Goal: Task Accomplishment & Management: Manage account settings

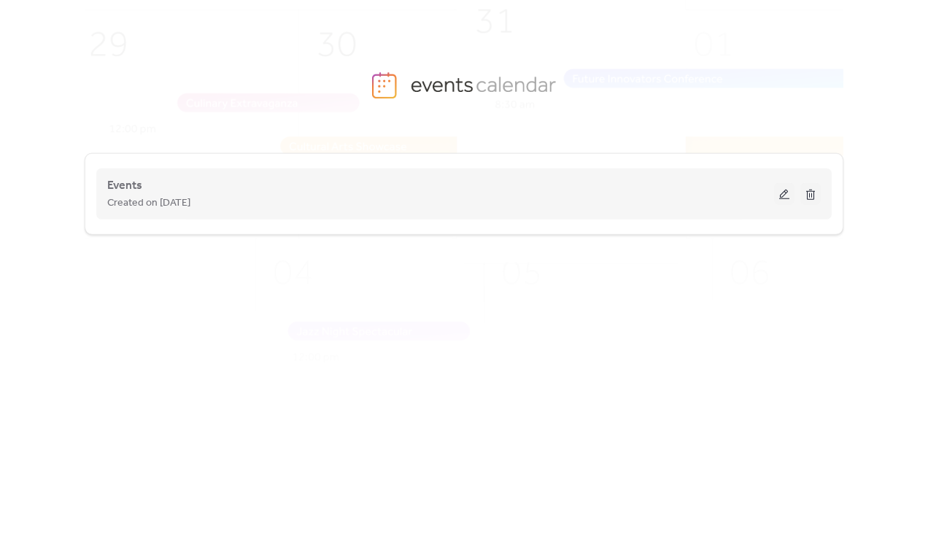
click at [788, 195] on button at bounding box center [784, 194] width 20 height 22
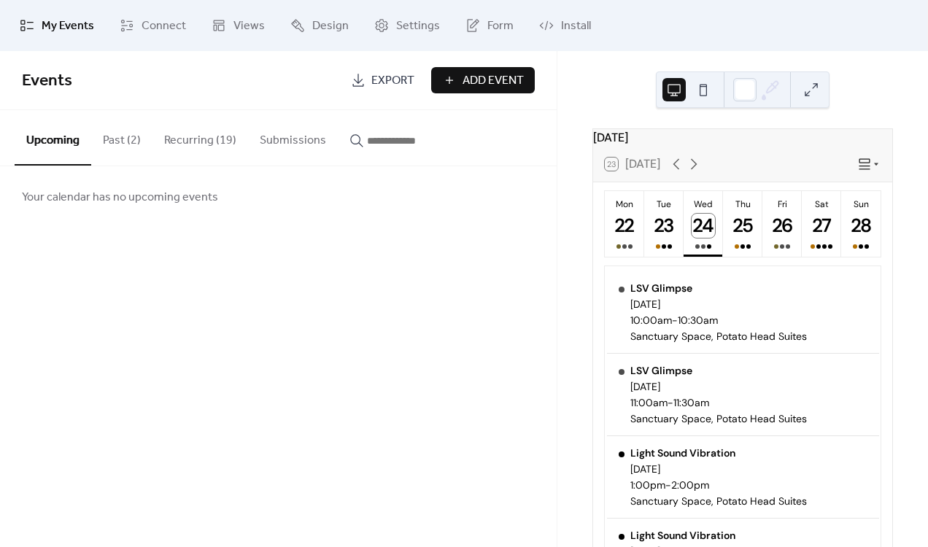
click at [206, 154] on button "Recurring (19)" at bounding box center [200, 137] width 96 height 54
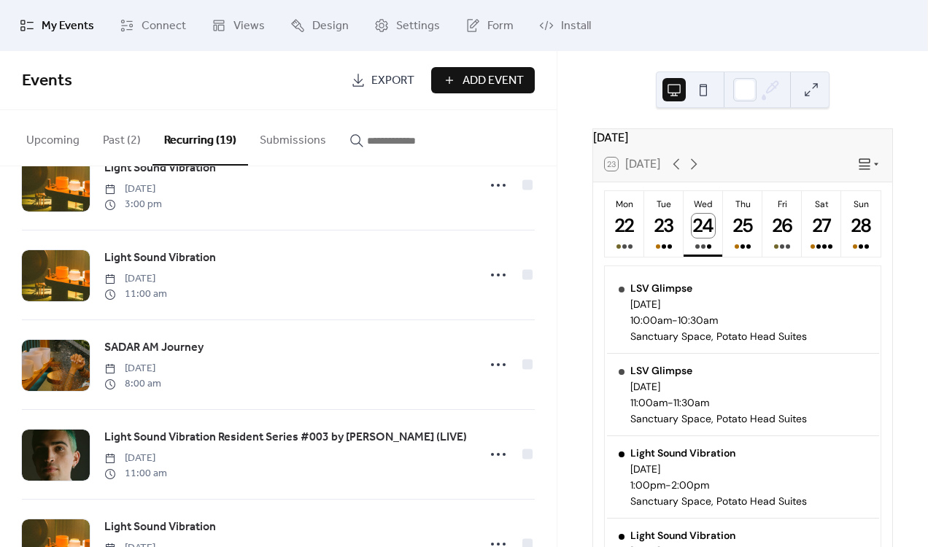
scroll to position [1333, 0]
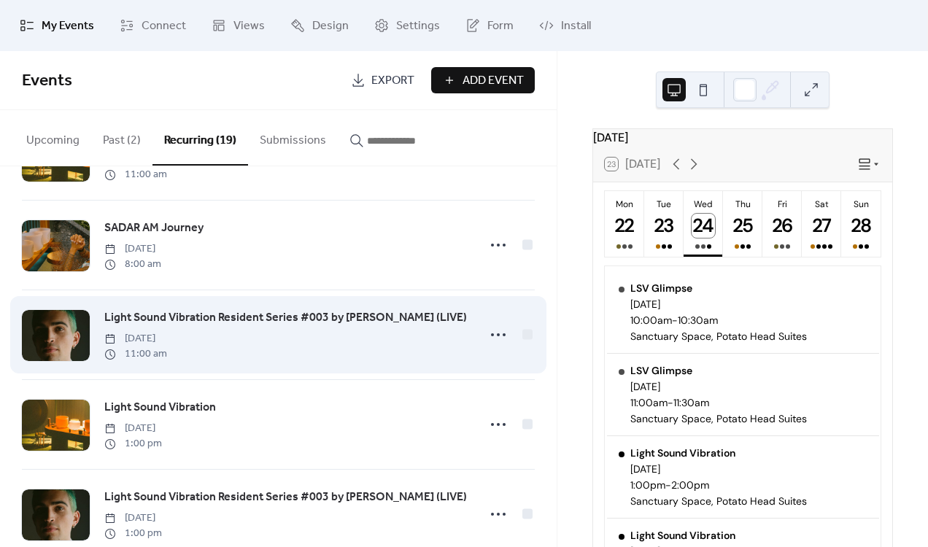
click at [476, 353] on div "Light Sound Vibration Resident Series #003 by Vegyn (LIVE) Saturday, September …" at bounding box center [278, 334] width 513 height 89
click at [493, 343] on icon at bounding box center [497, 334] width 23 height 23
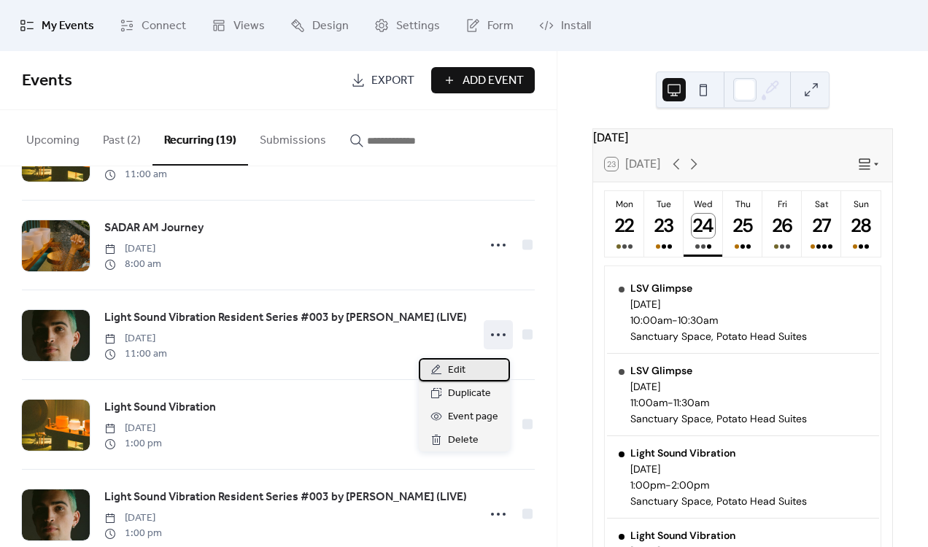
click at [483, 368] on div "Edit" at bounding box center [464, 369] width 91 height 23
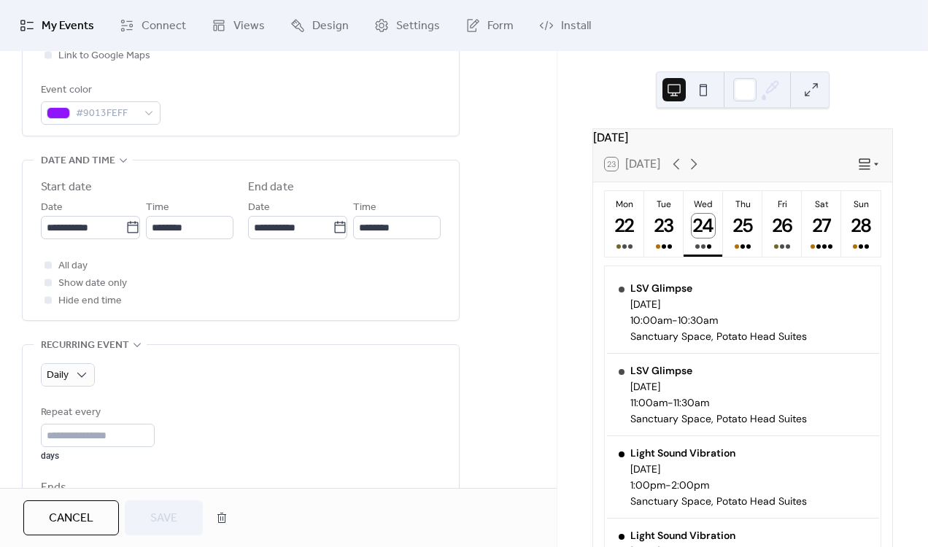
scroll to position [432, 0]
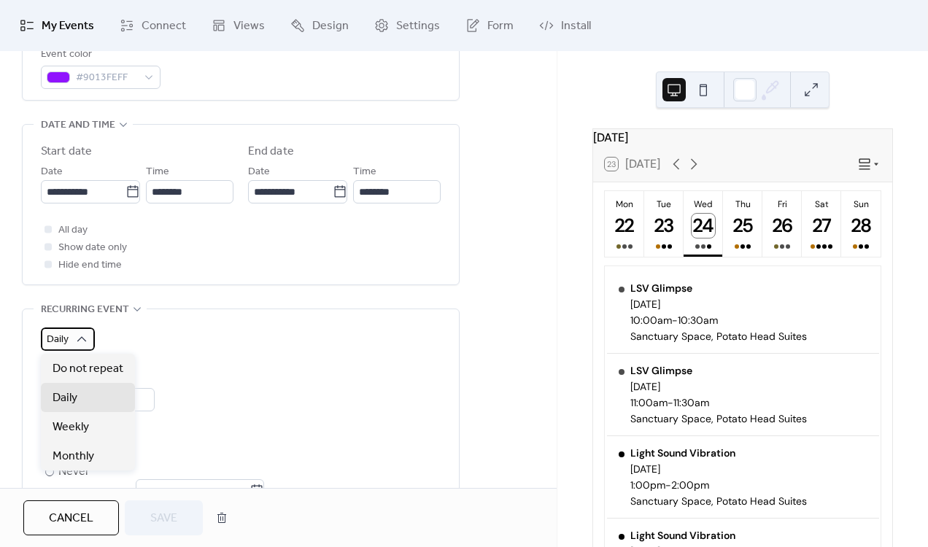
click at [71, 349] on div "Daily" at bounding box center [68, 338] width 54 height 23
click at [77, 424] on span "Weekly" at bounding box center [71, 428] width 36 height 18
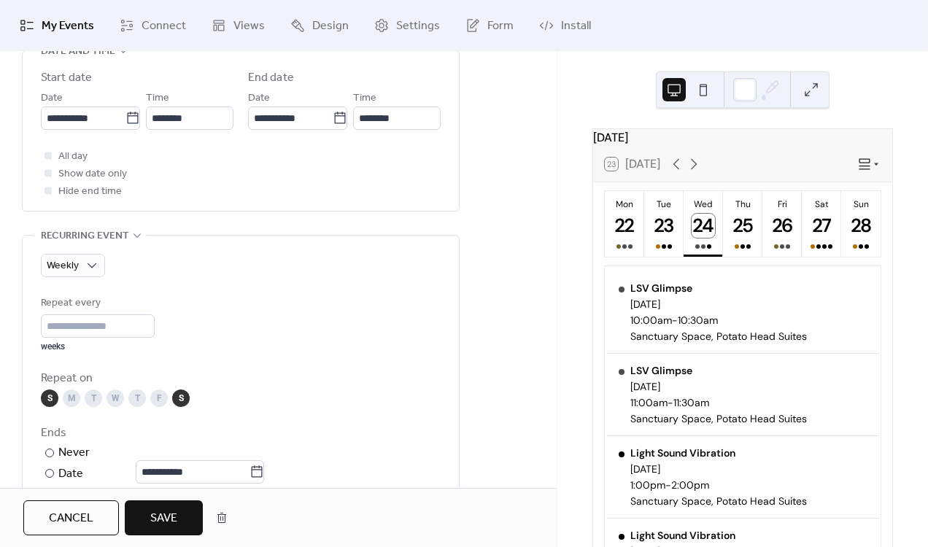
scroll to position [508, 0]
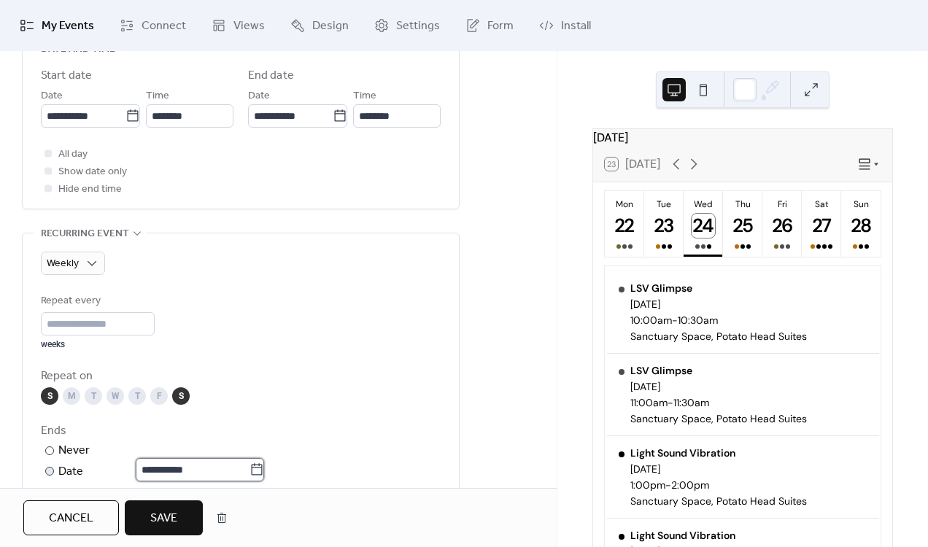
click at [151, 476] on input "**********" at bounding box center [193, 469] width 114 height 23
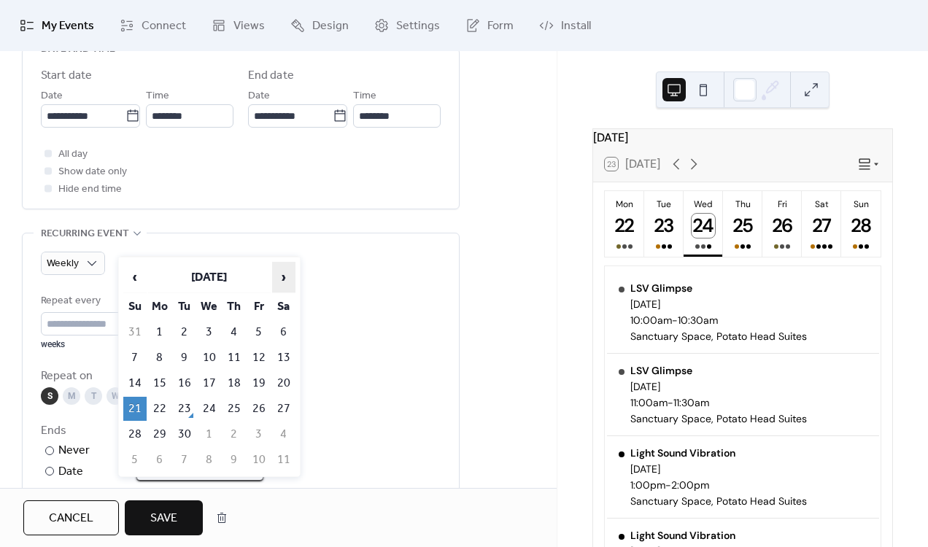
click at [281, 281] on span "›" at bounding box center [284, 277] width 22 height 29
click at [203, 385] on td "14" at bounding box center [209, 383] width 23 height 24
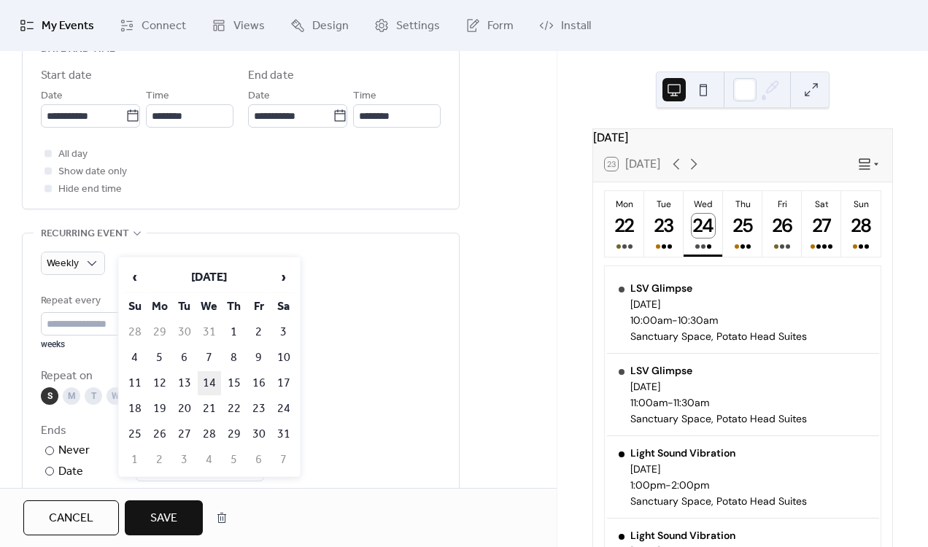
type input "**********"
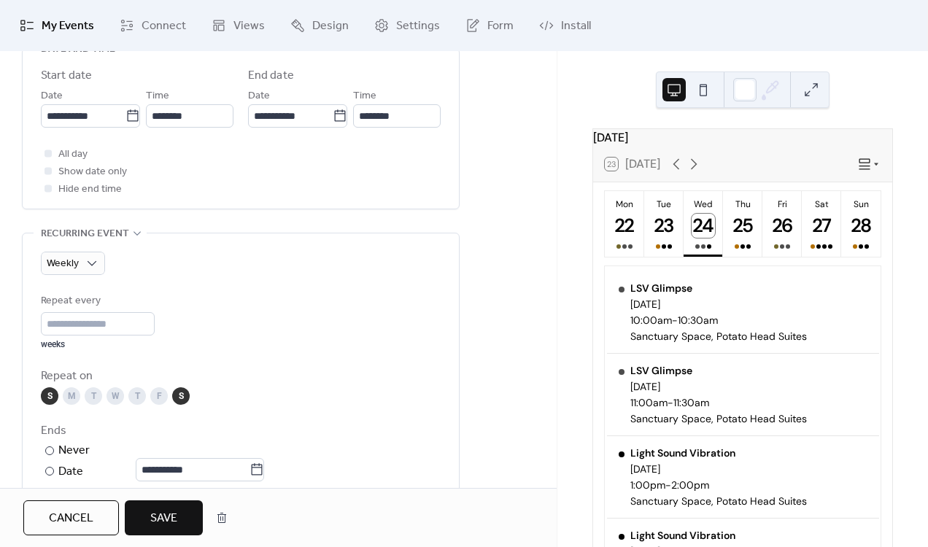
click at [173, 504] on button "Save" at bounding box center [164, 517] width 78 height 35
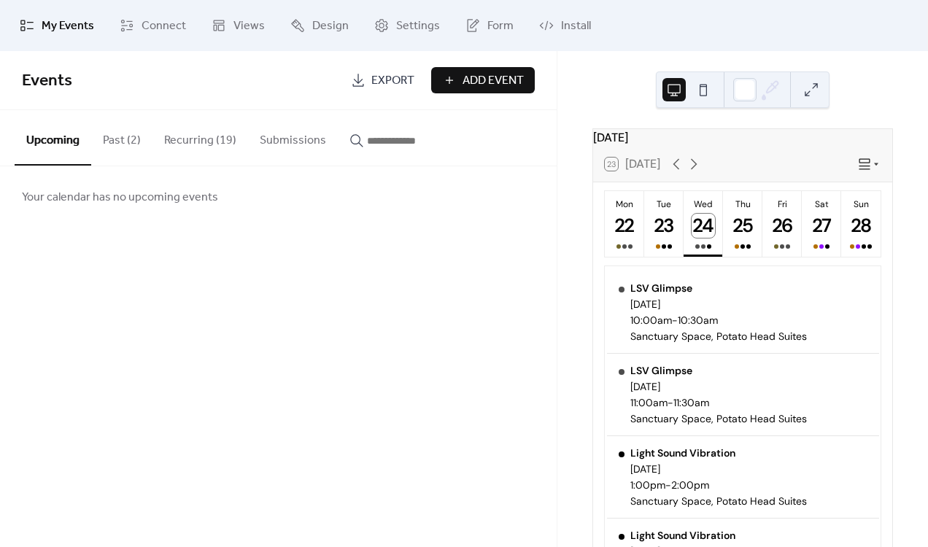
click at [224, 149] on button "Recurring (19)" at bounding box center [200, 137] width 96 height 54
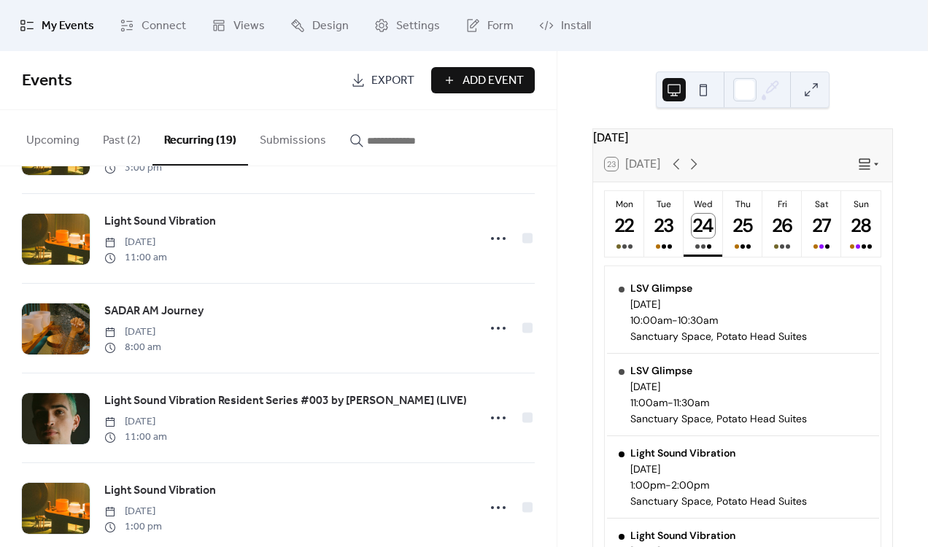
scroll to position [1275, 0]
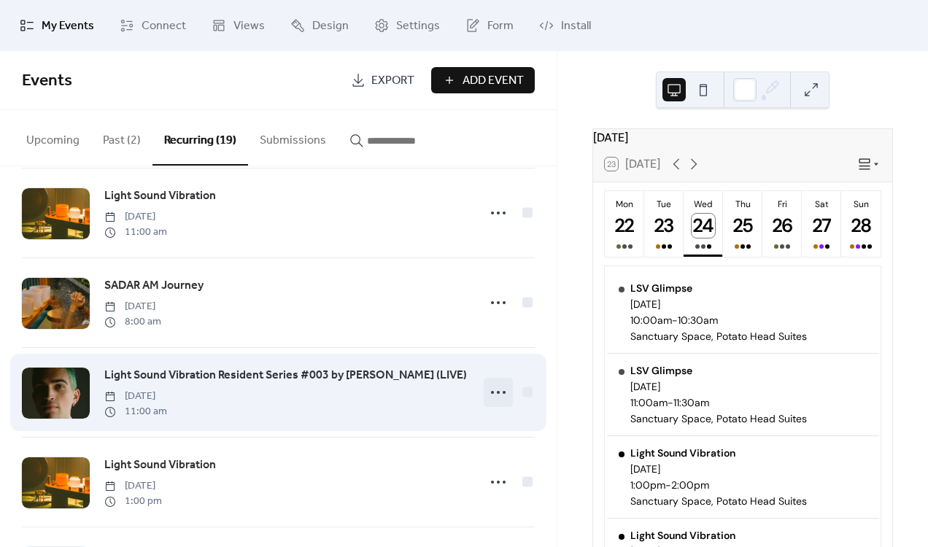
click at [489, 392] on icon at bounding box center [497, 392] width 23 height 23
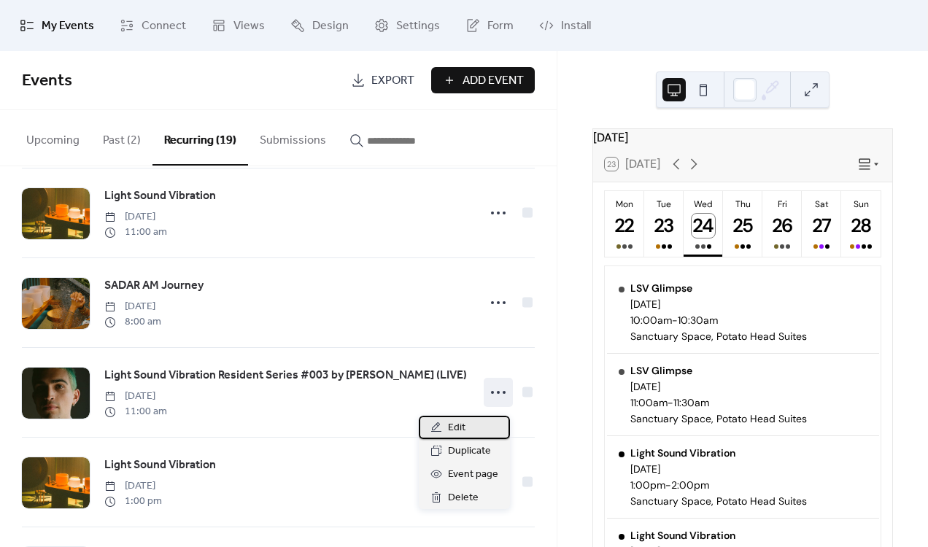
click at [459, 425] on span "Edit" at bounding box center [457, 428] width 18 height 18
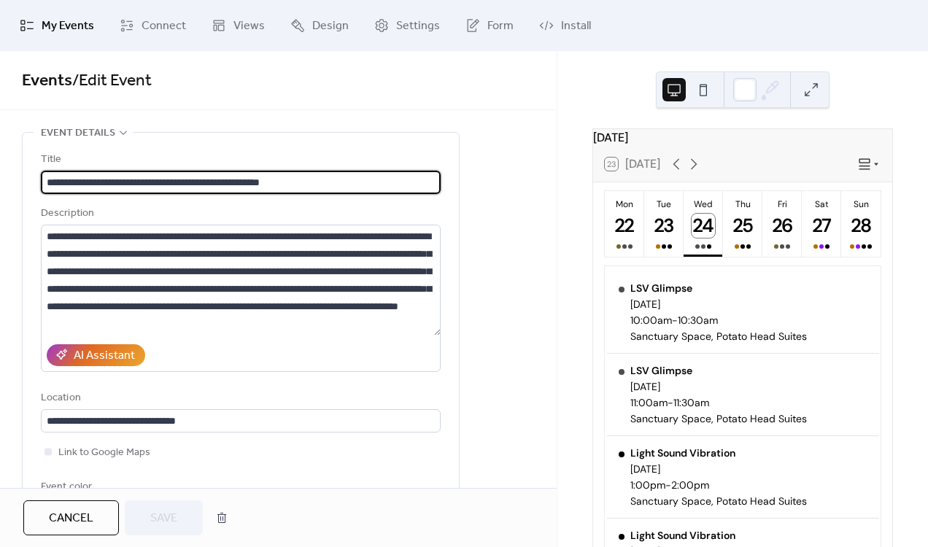
click at [251, 182] on input "**********" at bounding box center [241, 182] width 400 height 23
drag, startPoint x: 318, startPoint y: 180, endPoint x: 532, endPoint y: 186, distance: 213.7
type input "**********"
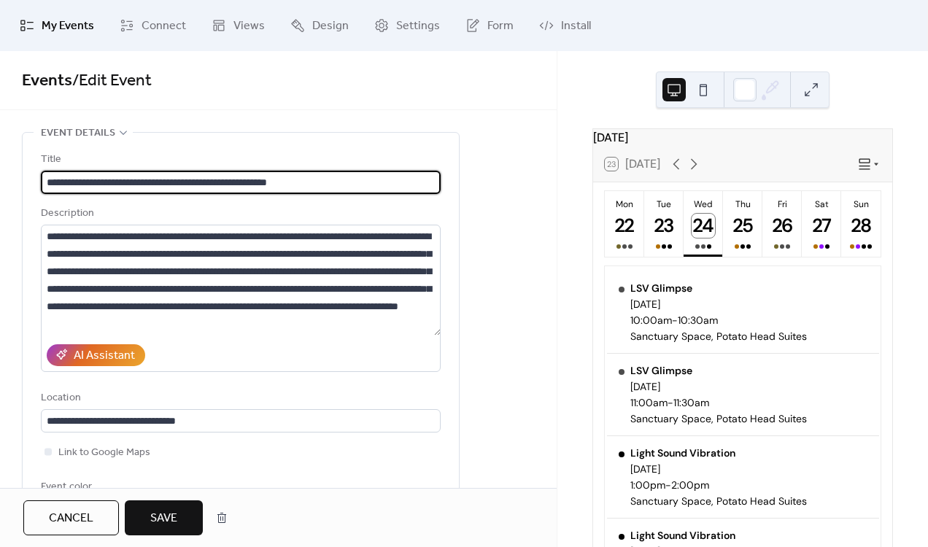
click at [181, 521] on button "Save" at bounding box center [164, 517] width 78 height 35
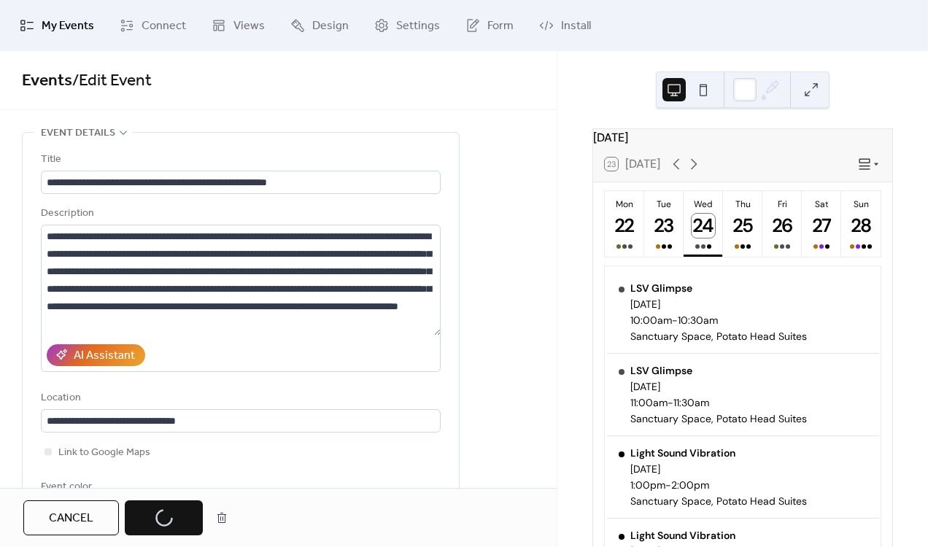
scroll to position [0, 0]
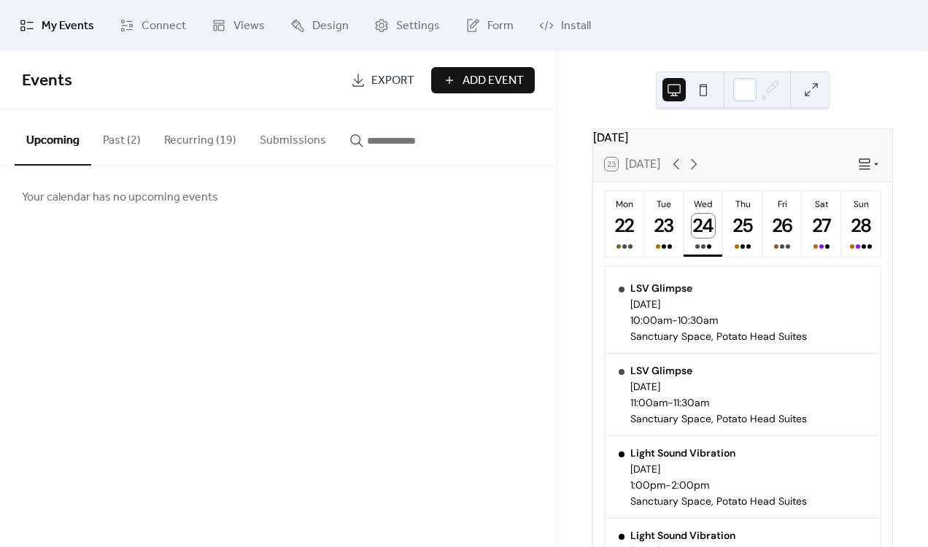
click at [214, 127] on button "Recurring (19)" at bounding box center [200, 137] width 96 height 54
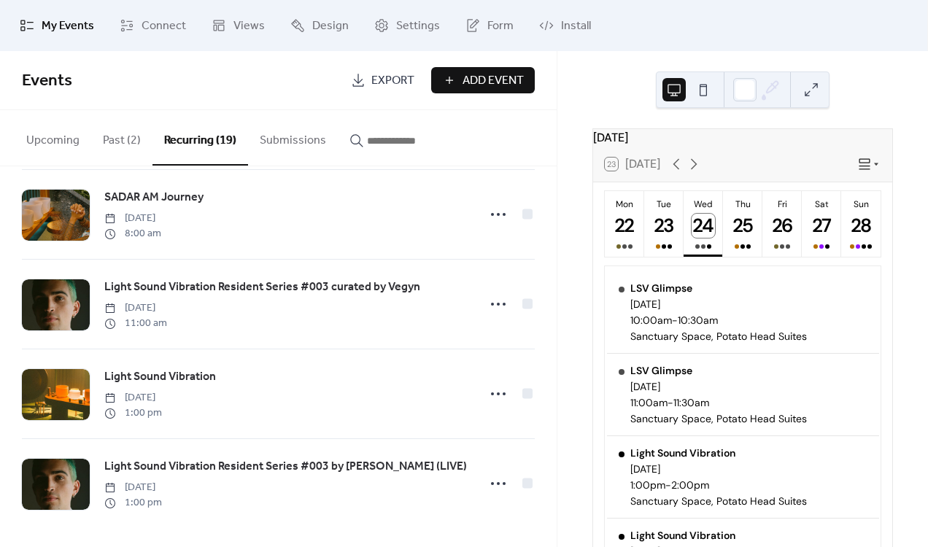
scroll to position [1373, 0]
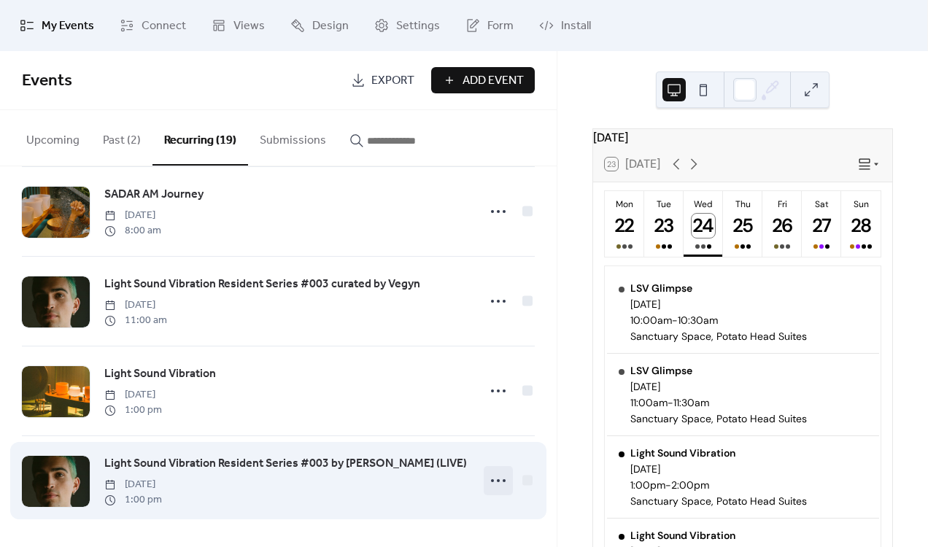
click at [507, 477] on div at bounding box center [497, 480] width 29 height 29
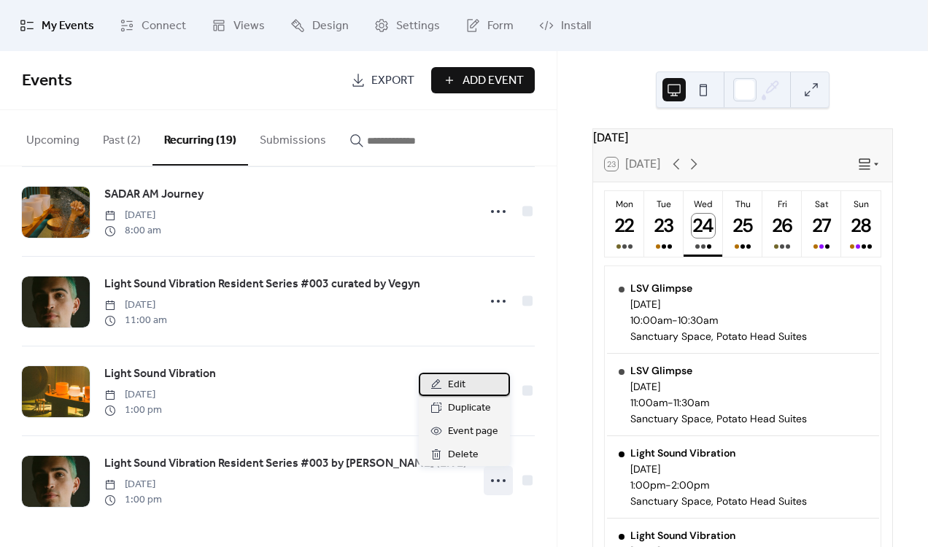
click at [454, 381] on span "Edit" at bounding box center [457, 385] width 18 height 18
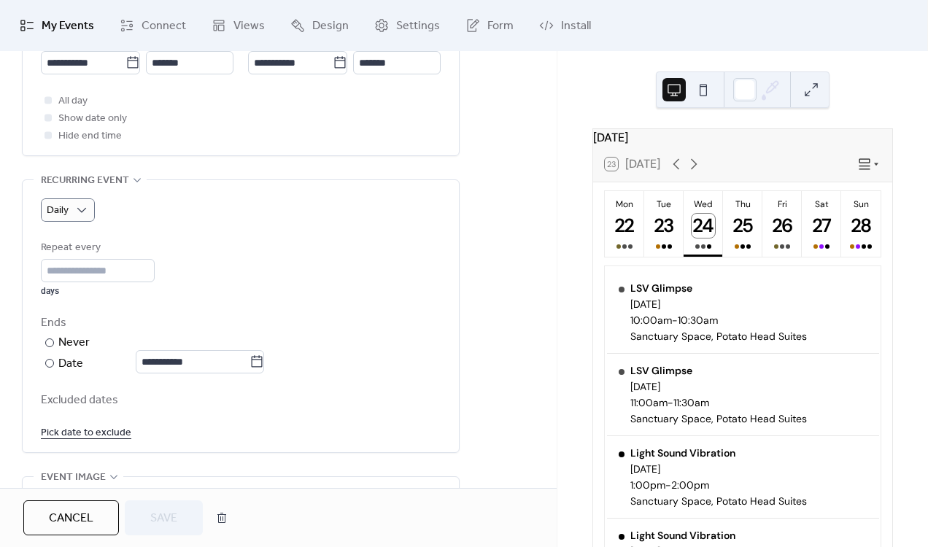
scroll to position [575, 0]
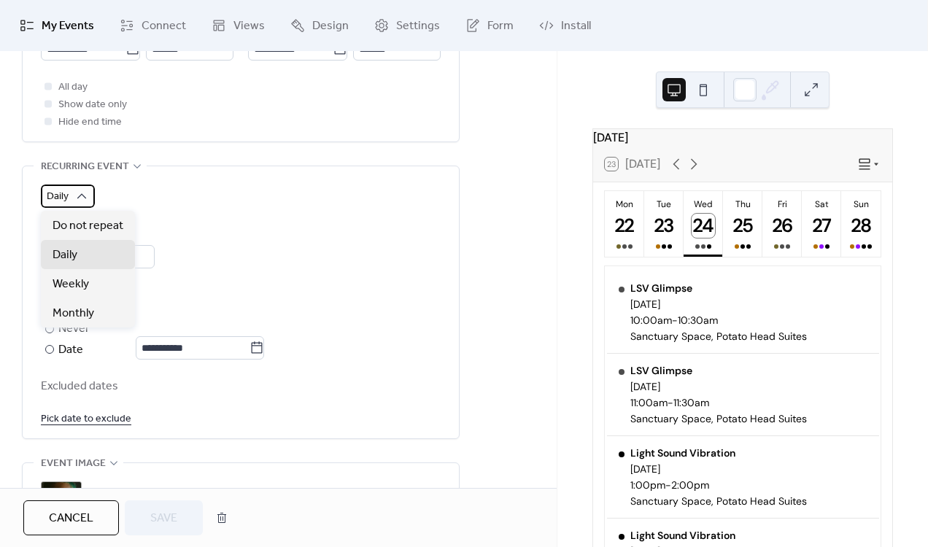
click at [59, 203] on span "Daily" at bounding box center [58, 197] width 22 height 20
click at [79, 289] on span "Weekly" at bounding box center [71, 285] width 36 height 18
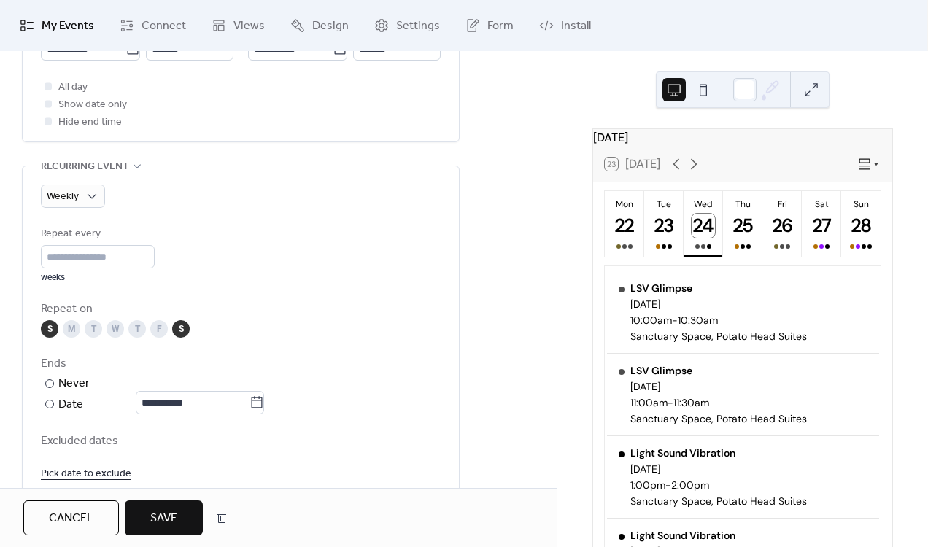
click at [163, 414] on div "**********" at bounding box center [241, 353] width 400 height 257
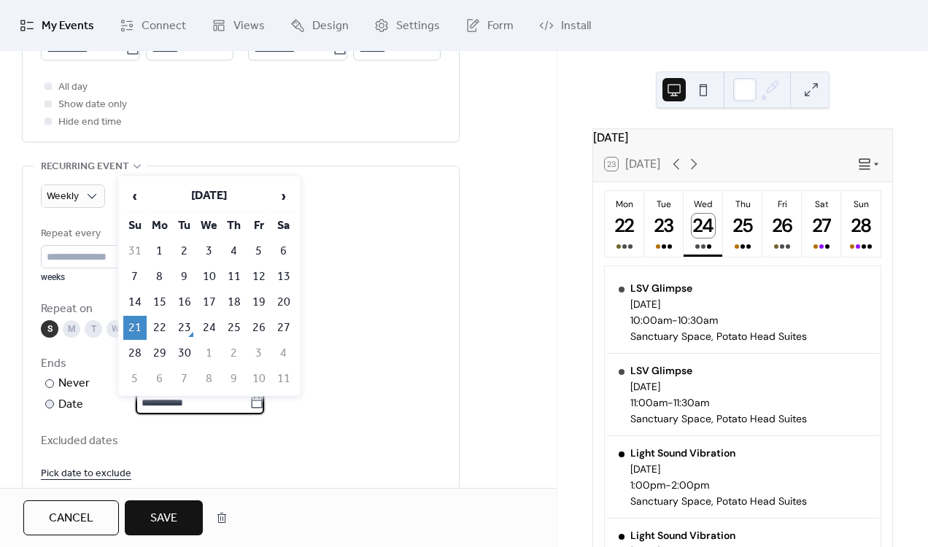
click at [183, 405] on input "**********" at bounding box center [193, 402] width 114 height 23
click at [273, 201] on span "›" at bounding box center [284, 196] width 22 height 29
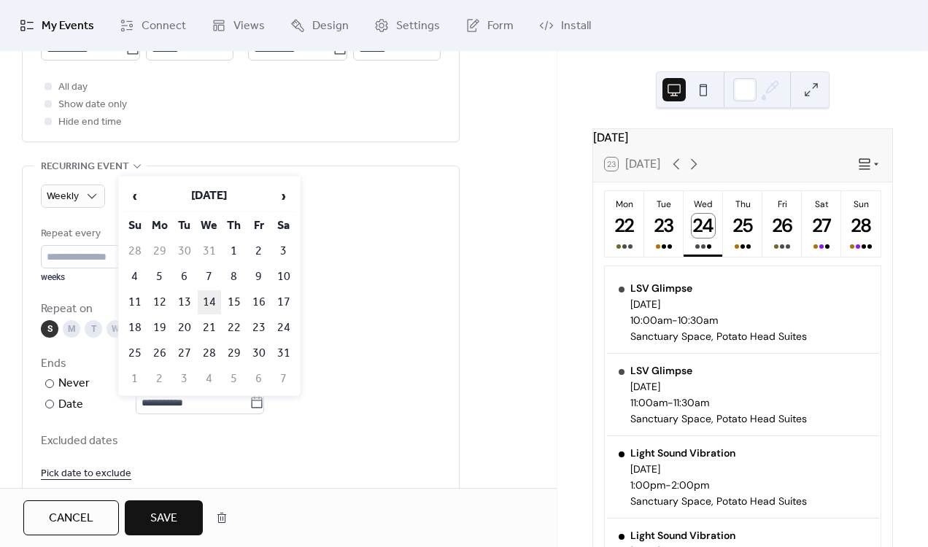
click at [211, 302] on td "14" at bounding box center [209, 302] width 23 height 24
type input "**********"
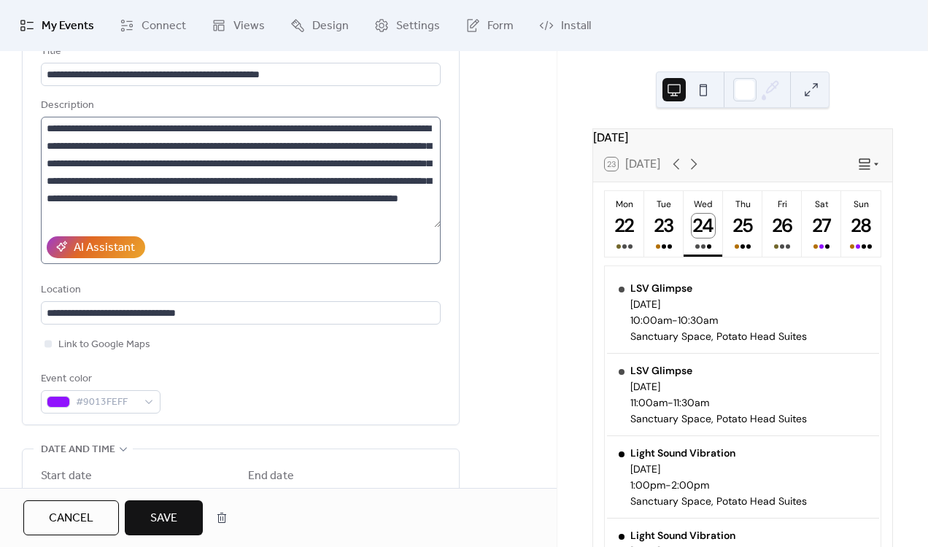
scroll to position [110, 0]
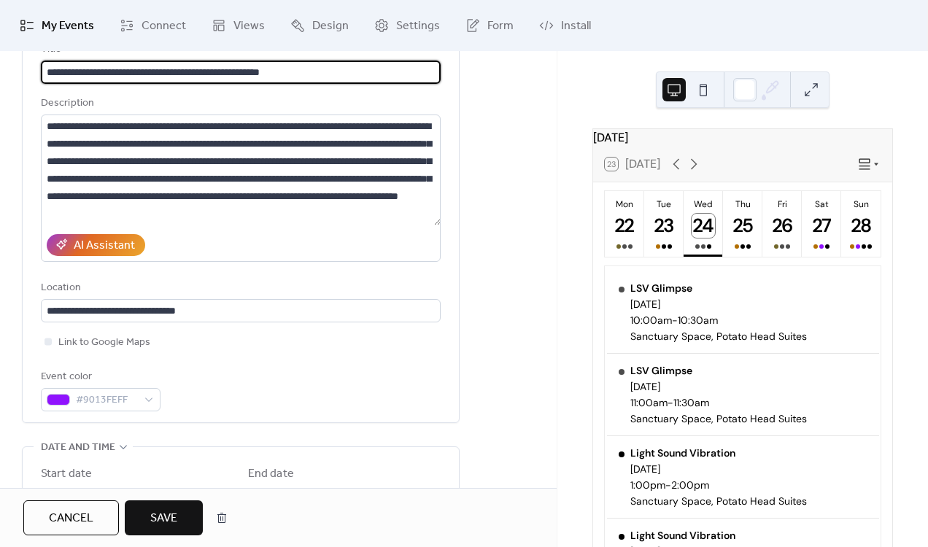
drag, startPoint x: 277, startPoint y: 71, endPoint x: 493, endPoint y: 83, distance: 216.2
click at [247, 70] on input "**********" at bounding box center [241, 72] width 400 height 23
type input "**********"
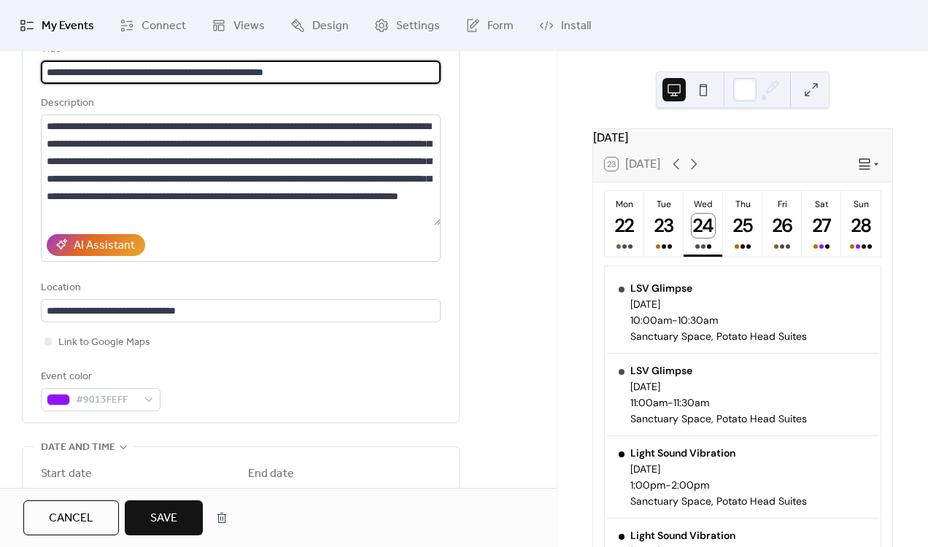
click at [133, 498] on div "Cancel Save" at bounding box center [278, 517] width 556 height 59
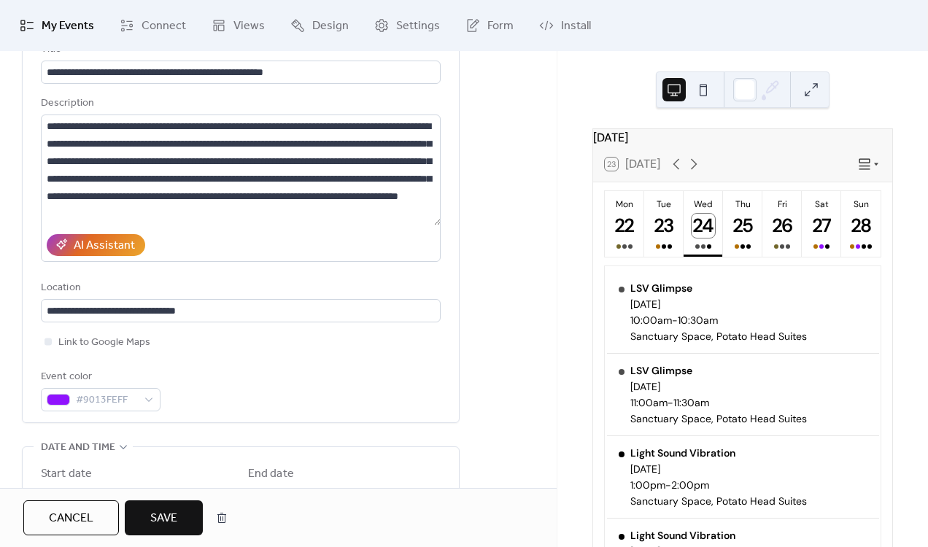
scroll to position [0, 0]
click at [144, 509] on button "Save" at bounding box center [164, 517] width 78 height 35
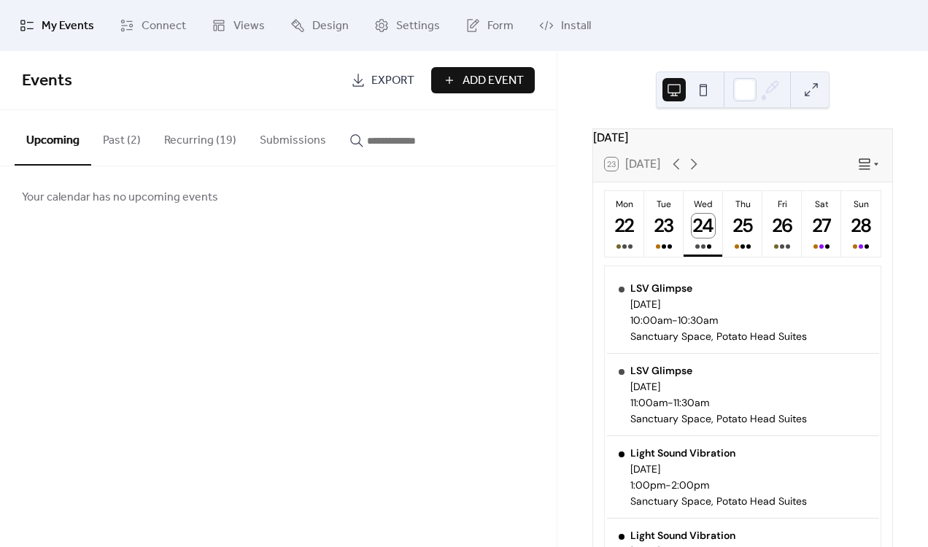
click at [196, 128] on button "Recurring (19)" at bounding box center [200, 137] width 96 height 54
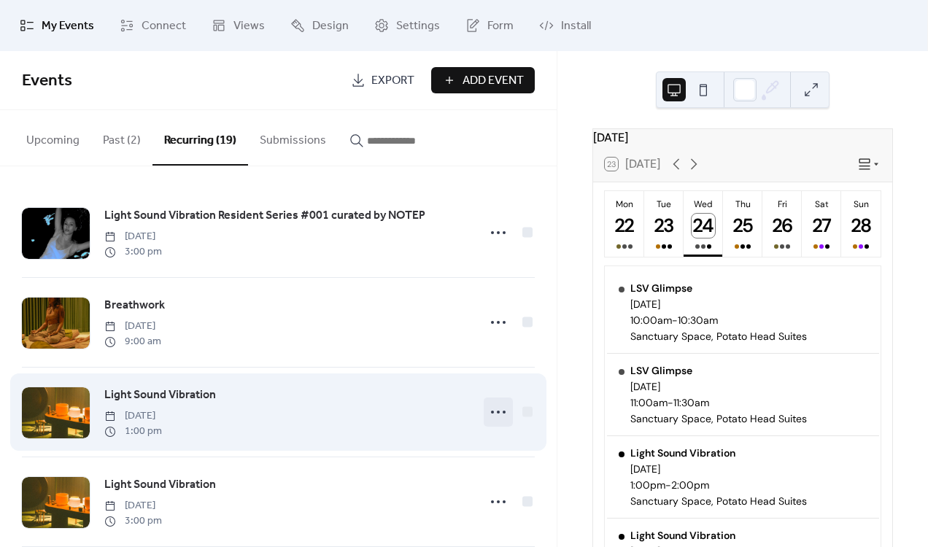
click at [491, 412] on circle at bounding box center [492, 412] width 3 height 3
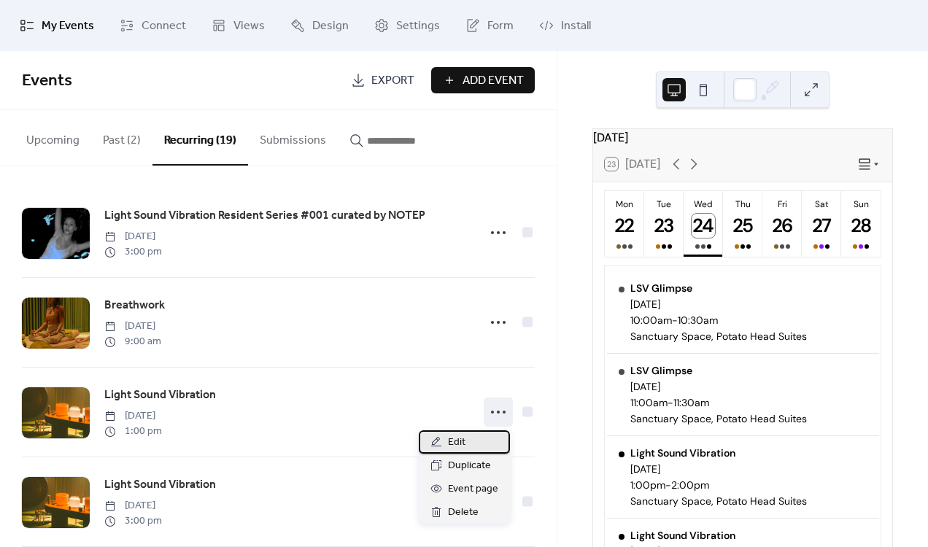
click at [451, 451] on span "Edit" at bounding box center [457, 443] width 18 height 18
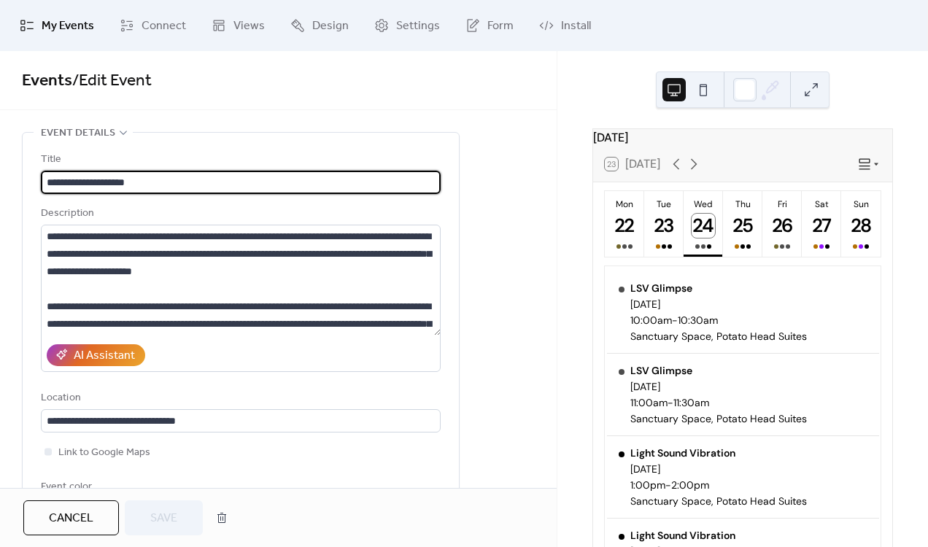
click at [64, 518] on span "Cancel" at bounding box center [71, 519] width 44 height 18
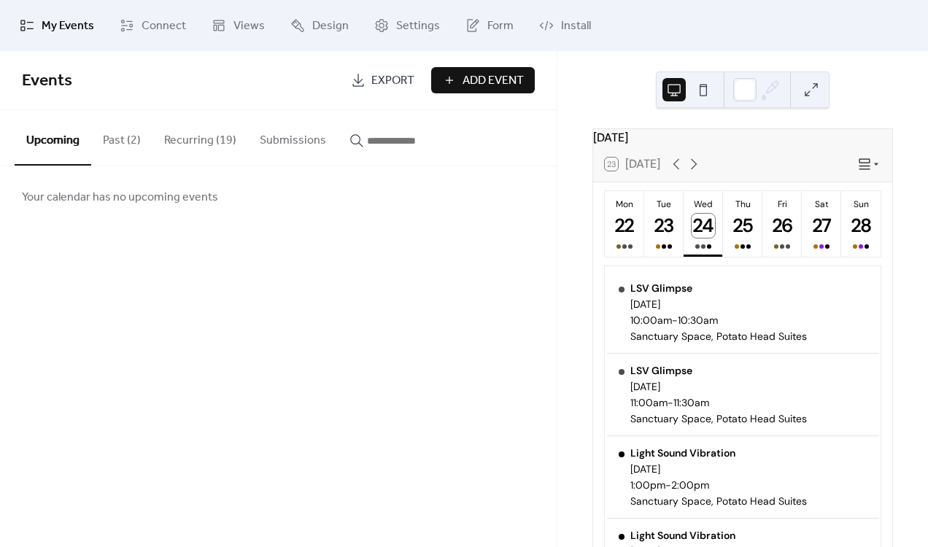
click at [205, 131] on button "Recurring (19)" at bounding box center [200, 137] width 96 height 54
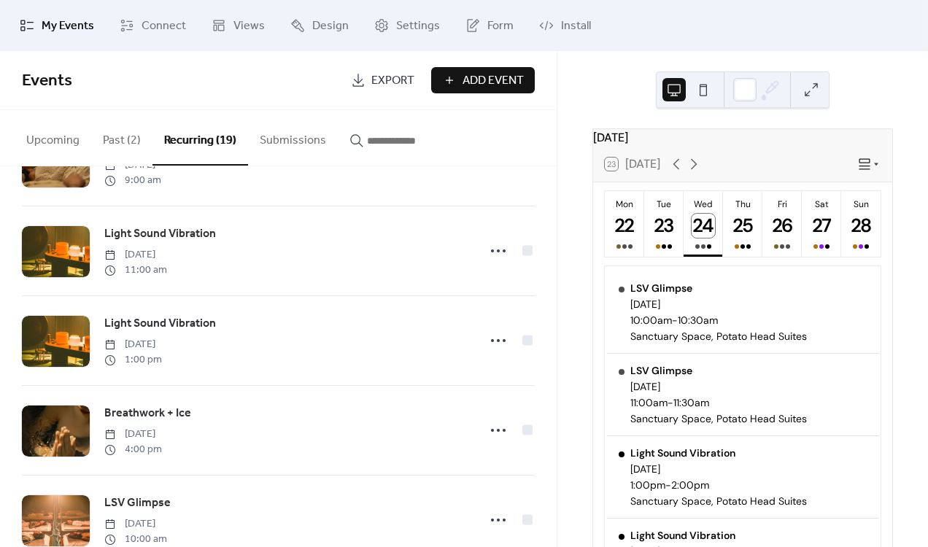
scroll to position [557, 0]
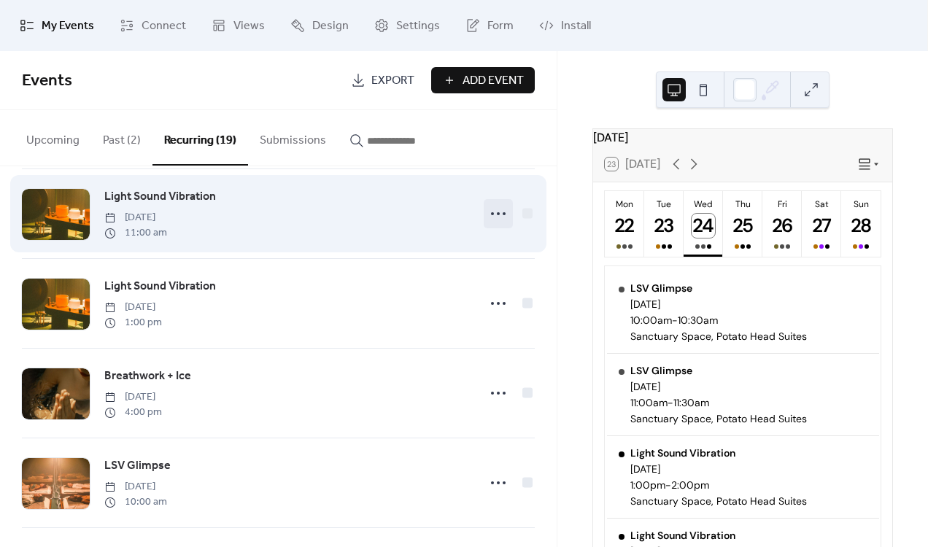
click at [491, 219] on icon at bounding box center [497, 213] width 23 height 23
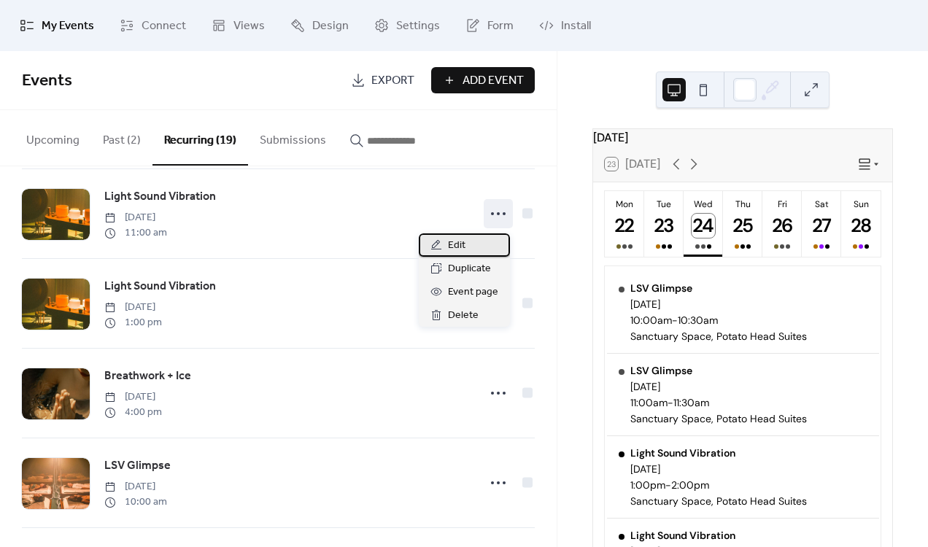
click at [464, 255] on div "Edit" at bounding box center [464, 244] width 91 height 23
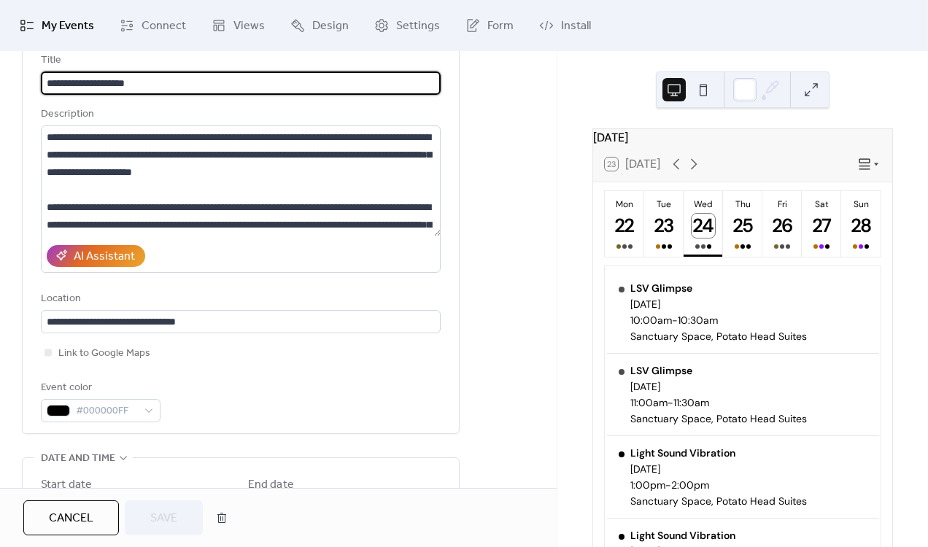
scroll to position [129, 0]
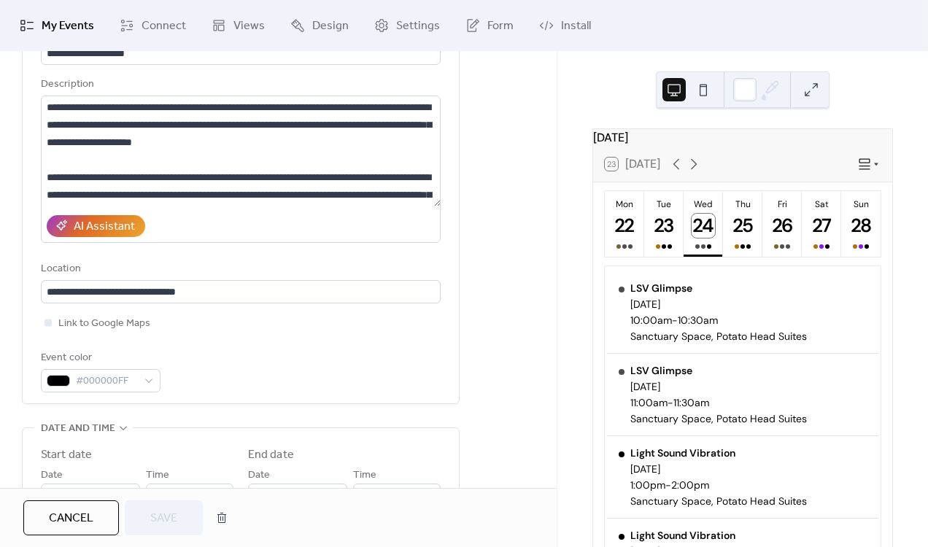
click at [74, 513] on span "Cancel" at bounding box center [71, 519] width 44 height 18
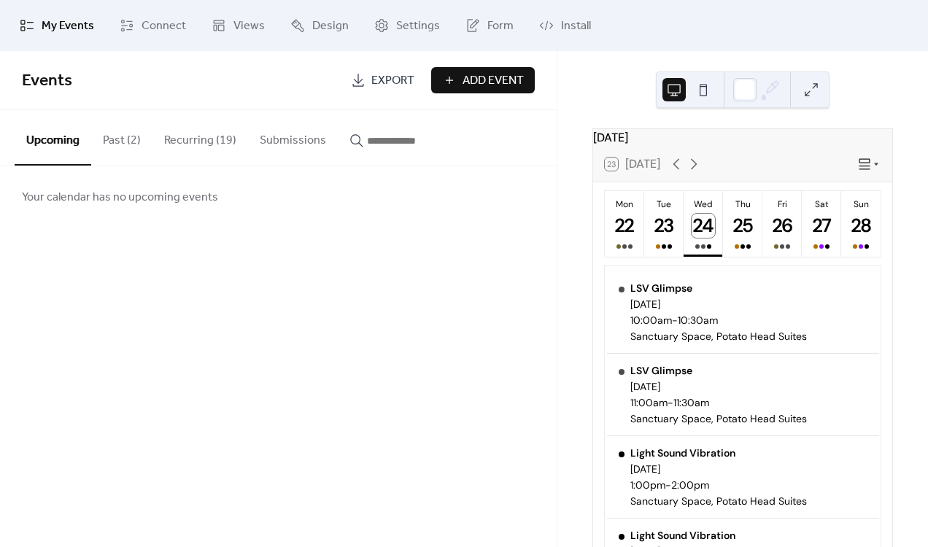
click at [198, 130] on button "Recurring (19)" at bounding box center [200, 137] width 96 height 54
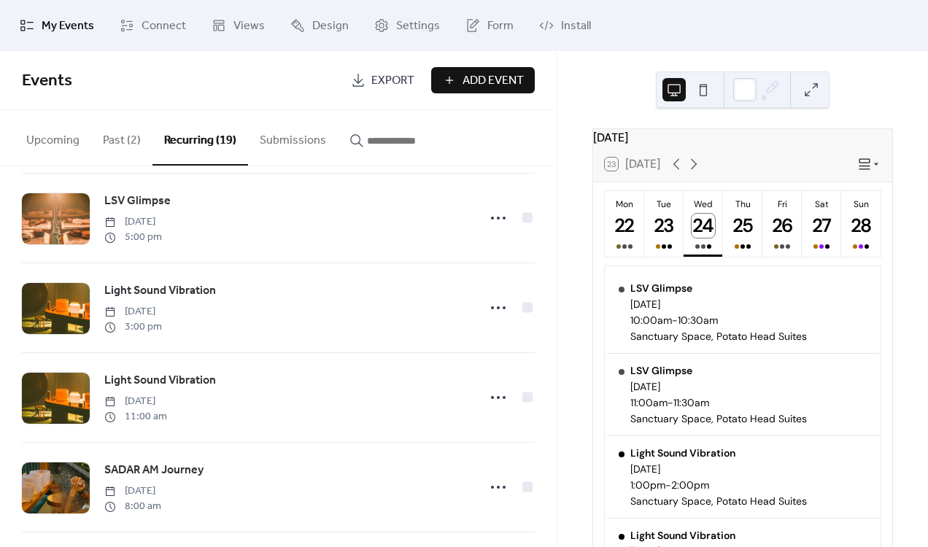
scroll to position [1272, 0]
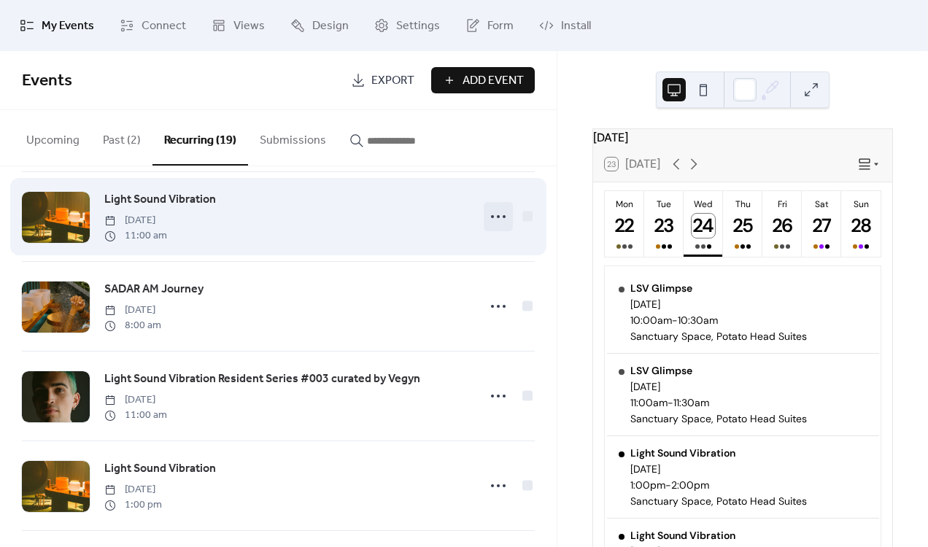
click at [497, 224] on icon at bounding box center [497, 216] width 23 height 23
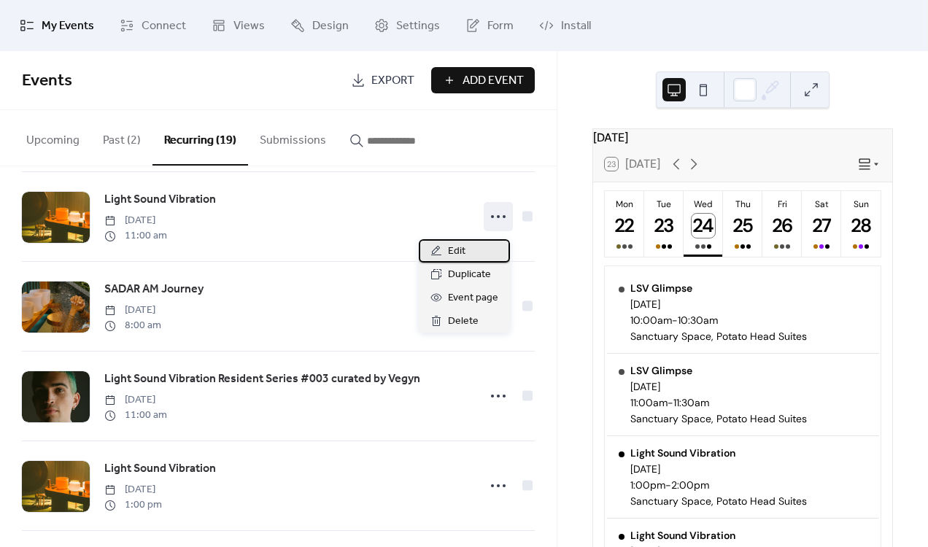
click at [469, 254] on div "Edit" at bounding box center [464, 250] width 91 height 23
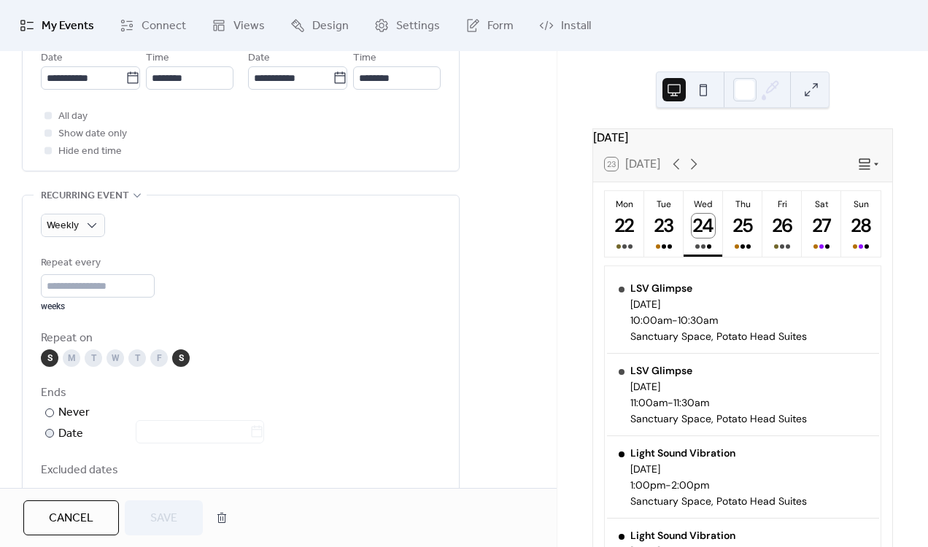
scroll to position [546, 0]
click at [64, 212] on div "Weekly Repeat every * weeks Repeat on S M T W T F S Ends ​ Never ​ Date Exclude…" at bounding box center [241, 392] width 400 height 395
click at [69, 225] on span "Weekly" at bounding box center [63, 226] width 32 height 20
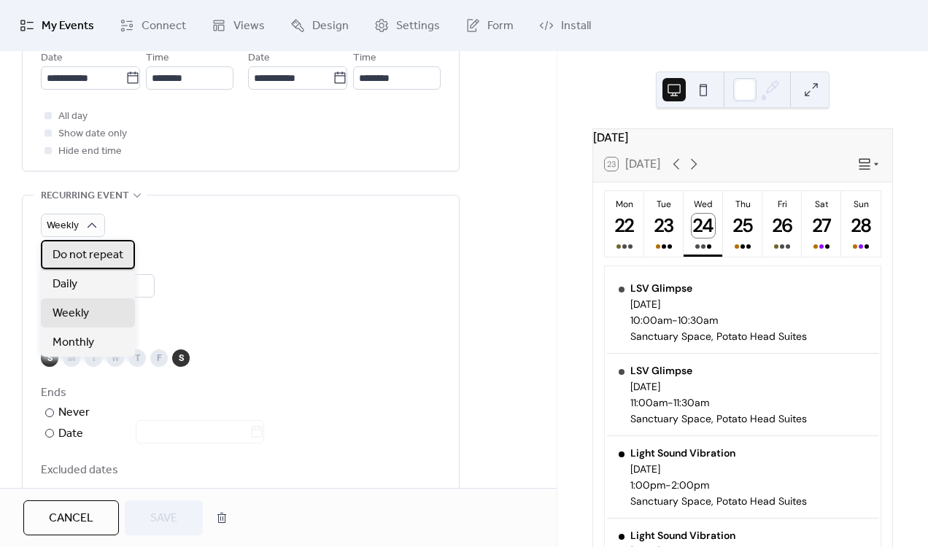
click at [79, 248] on span "Do not repeat" at bounding box center [88, 255] width 71 height 18
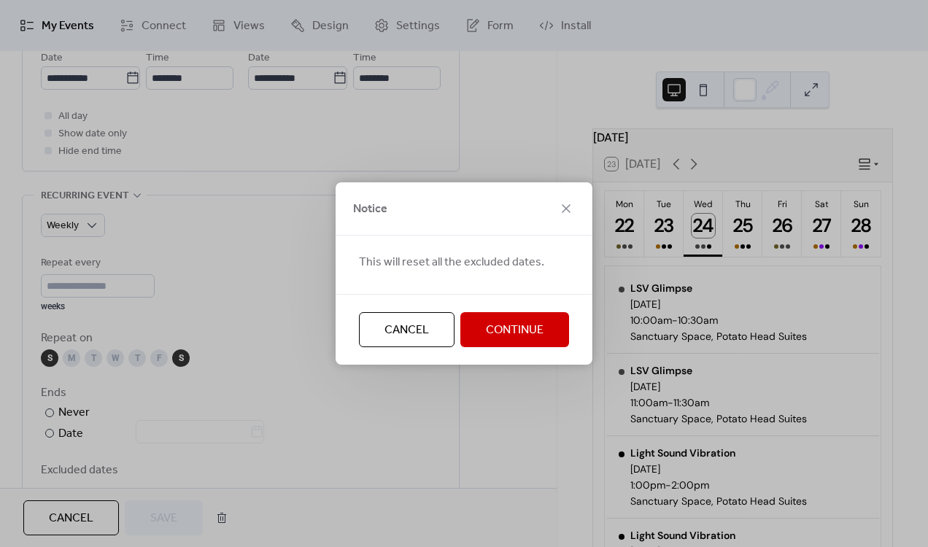
click at [483, 339] on button "Continue" at bounding box center [514, 329] width 109 height 35
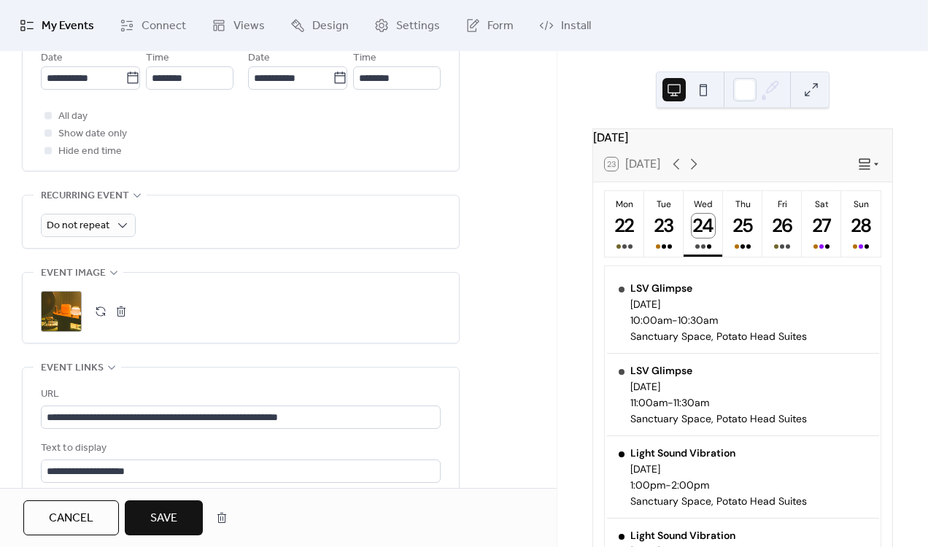
click at [173, 524] on span "Save" at bounding box center [163, 519] width 27 height 18
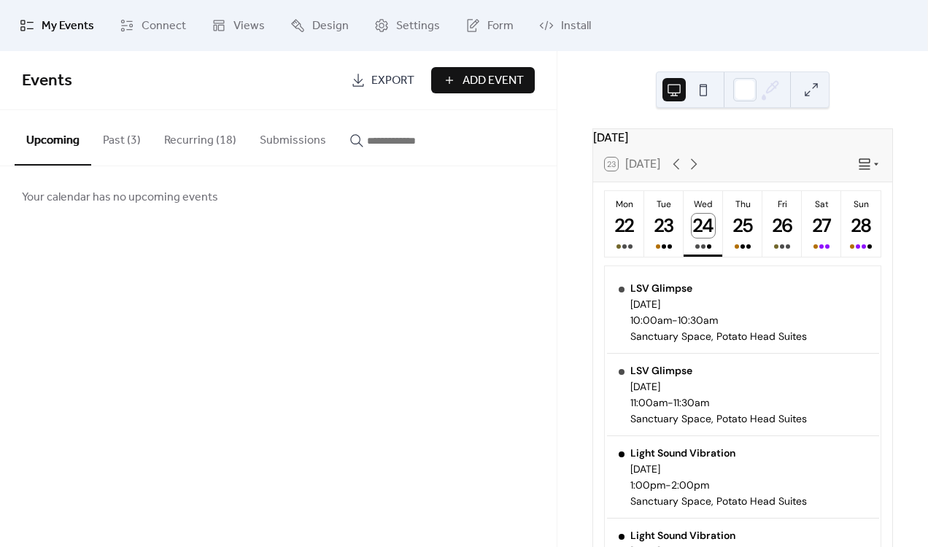
click at [178, 136] on button "Recurring (18)" at bounding box center [200, 137] width 96 height 54
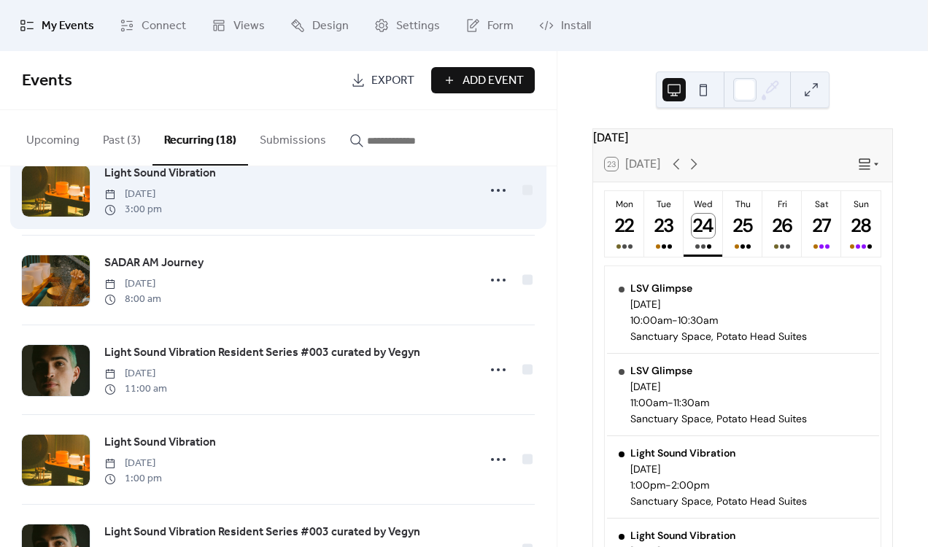
scroll to position [1283, 0]
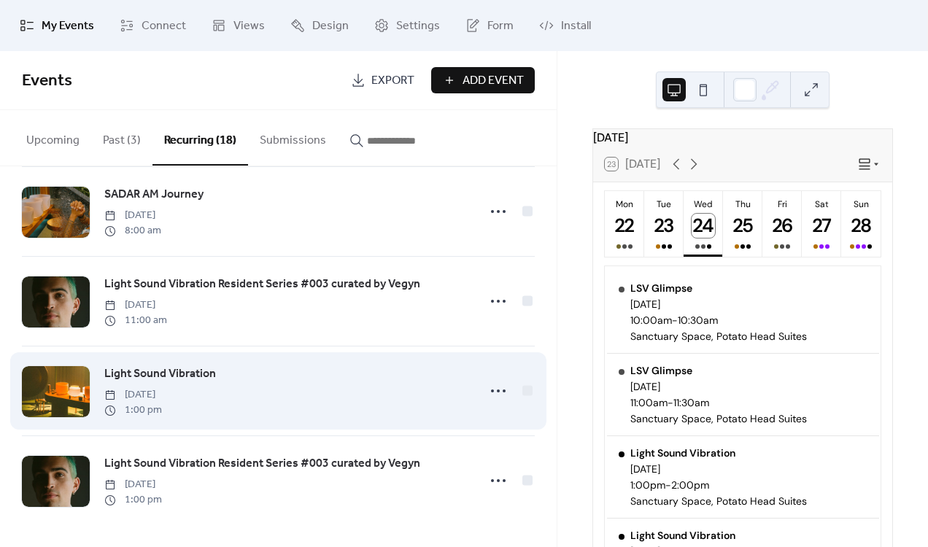
click at [181, 369] on span "Light Sound Vibration" at bounding box center [160, 374] width 112 height 18
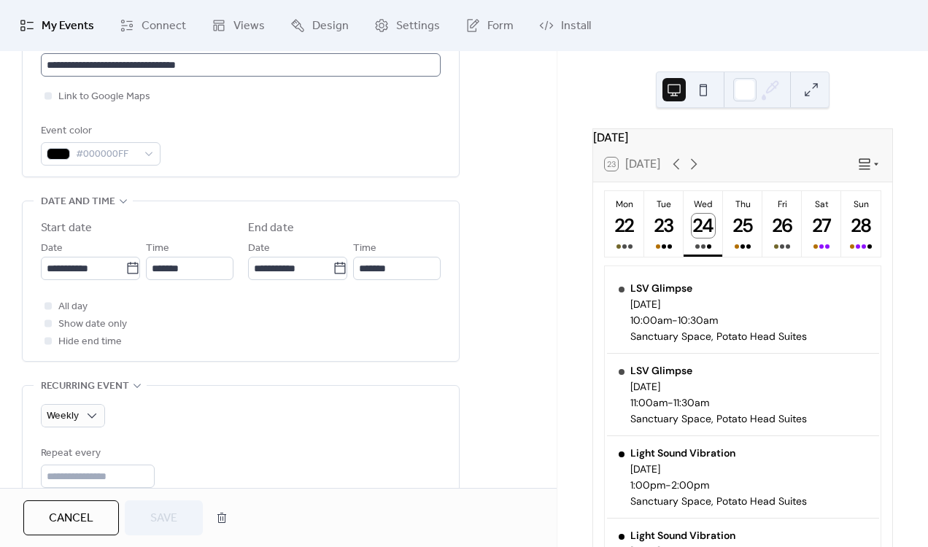
scroll to position [537, 0]
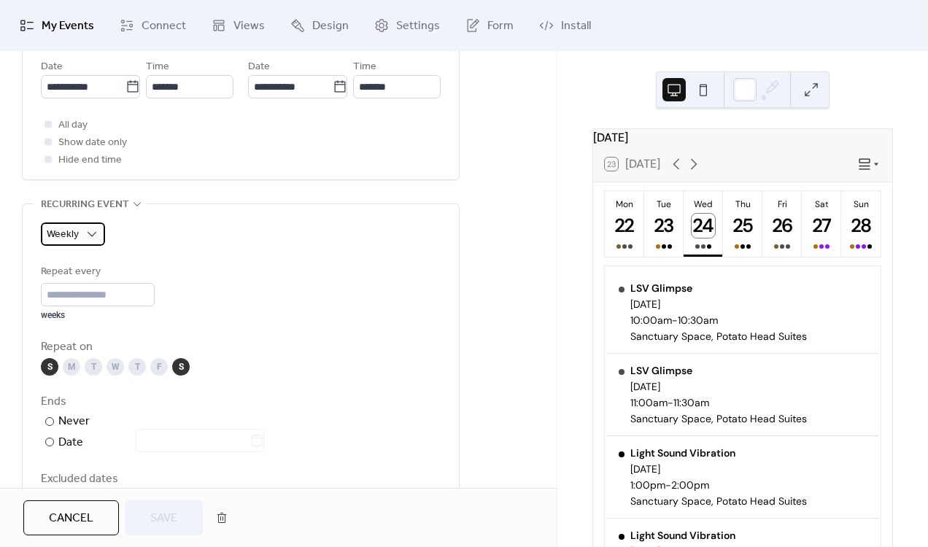
click at [67, 237] on span "Weekly" at bounding box center [63, 235] width 32 height 20
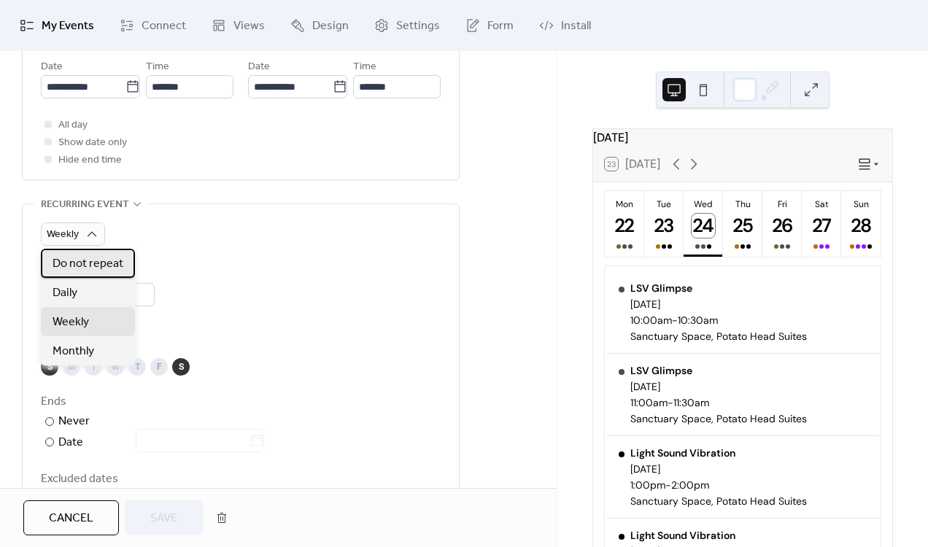
click at [73, 256] on span "Do not repeat" at bounding box center [88, 264] width 71 height 18
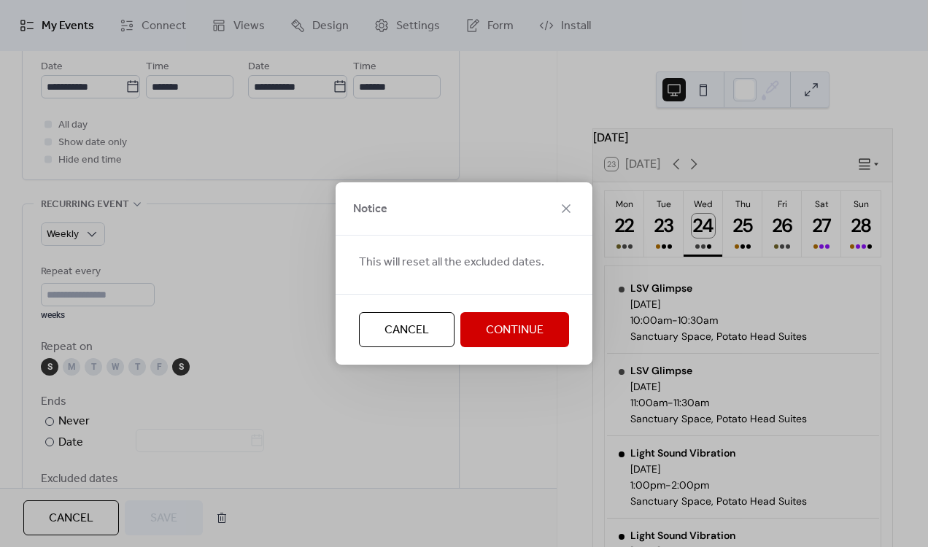
click at [552, 336] on button "Continue" at bounding box center [514, 329] width 109 height 35
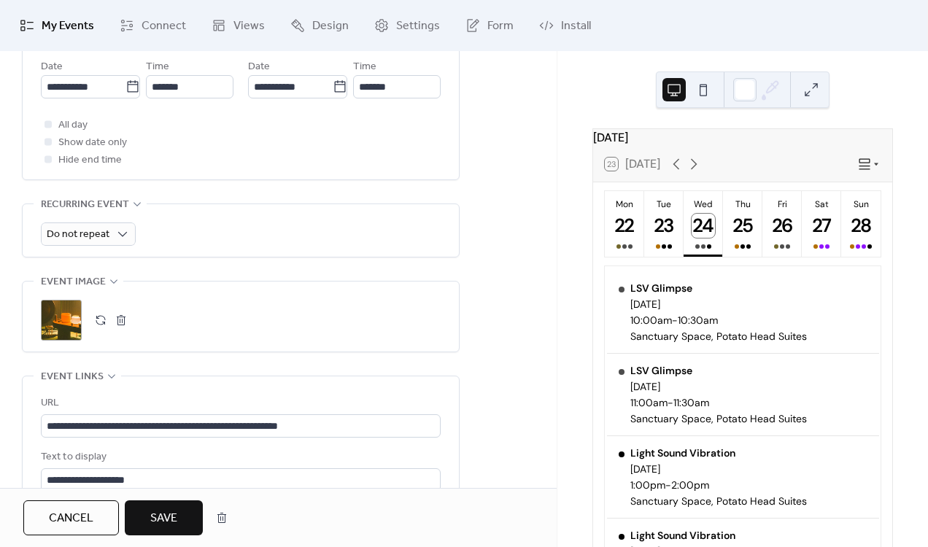
click at [168, 510] on span "Save" at bounding box center [163, 519] width 27 height 18
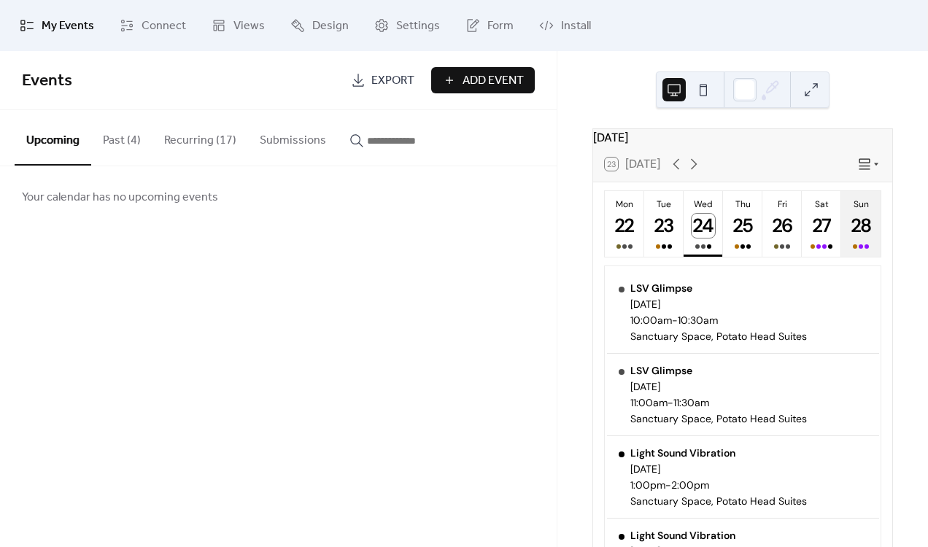
click at [868, 210] on div "Sun" at bounding box center [860, 204] width 31 height 12
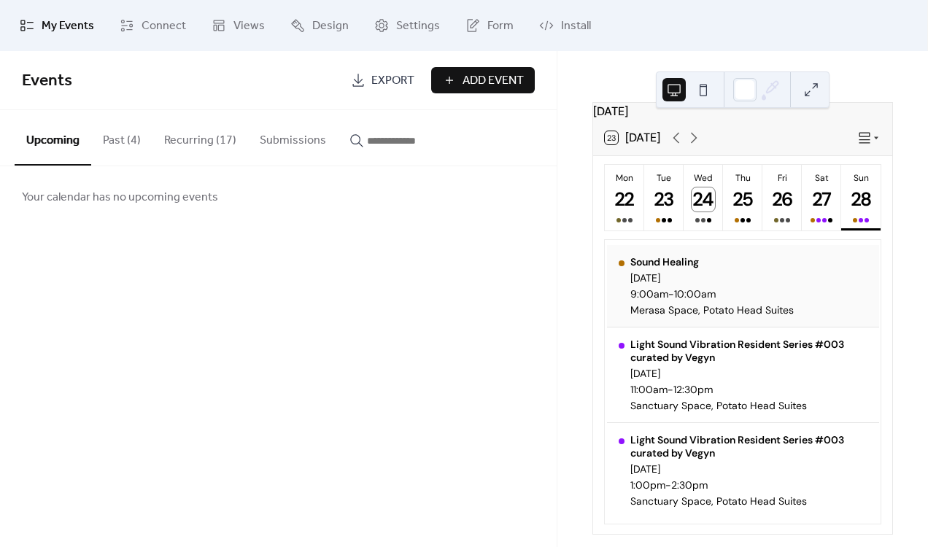
scroll to position [50, 0]
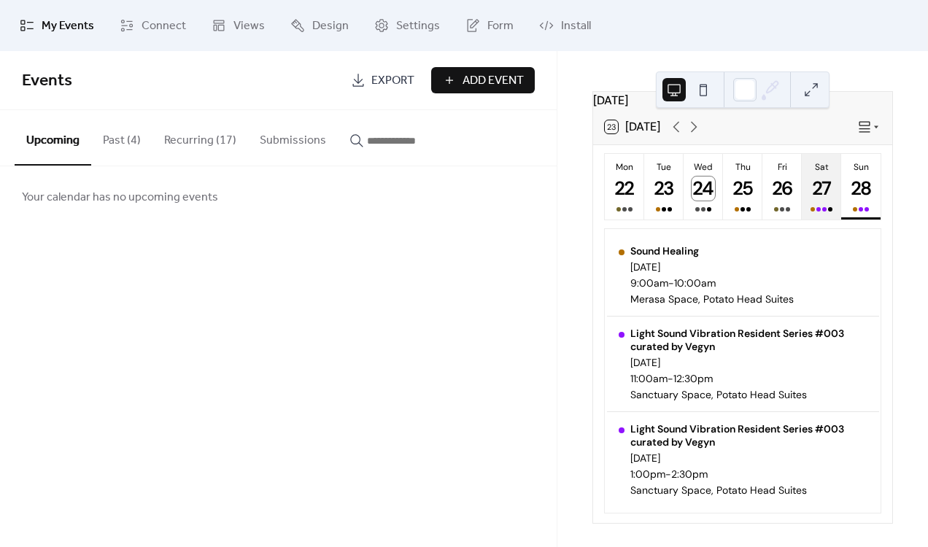
click at [814, 177] on div "27" at bounding box center [821, 188] width 24 height 24
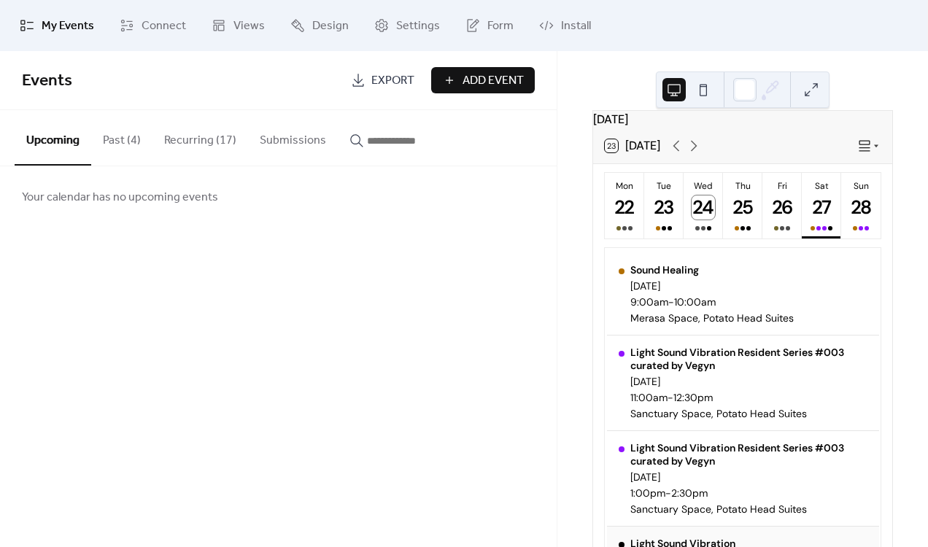
scroll to position [0, 0]
